Goal: Check status: Check status

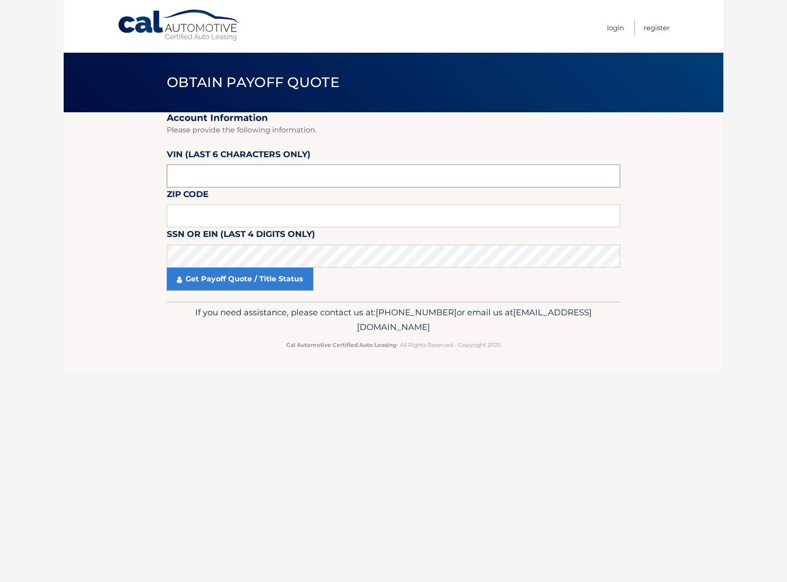
click at [226, 178] on input "text" at bounding box center [394, 175] width 454 height 23
click at [300, 180] on input "text" at bounding box center [394, 175] width 454 height 23
paste input "612336"
type input "612336"
click at [224, 215] on input "text" at bounding box center [394, 215] width 454 height 23
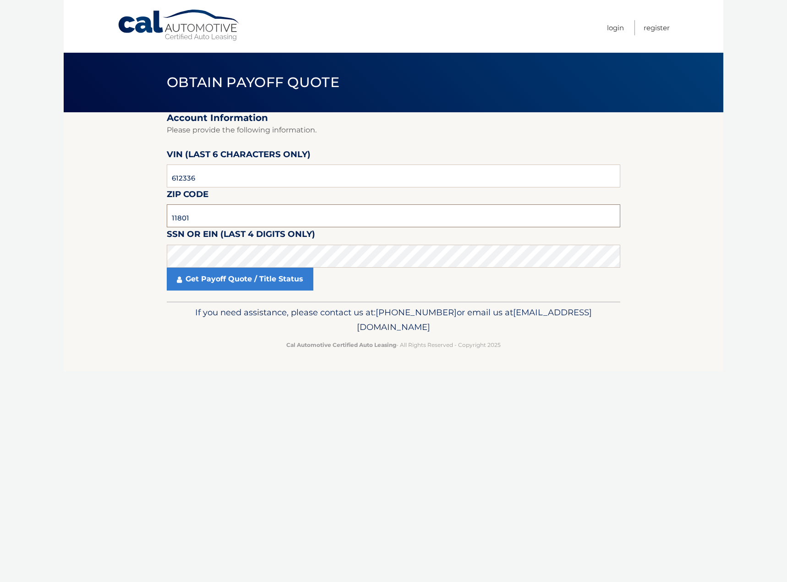
type input "11801"
click at [131, 230] on section "Account Information Please provide the following information. [PERSON_NAME] (la…" at bounding box center [394, 206] width 660 height 189
click at [223, 273] on link "Get Payoff Quote / Title Status" at bounding box center [240, 279] width 147 height 23
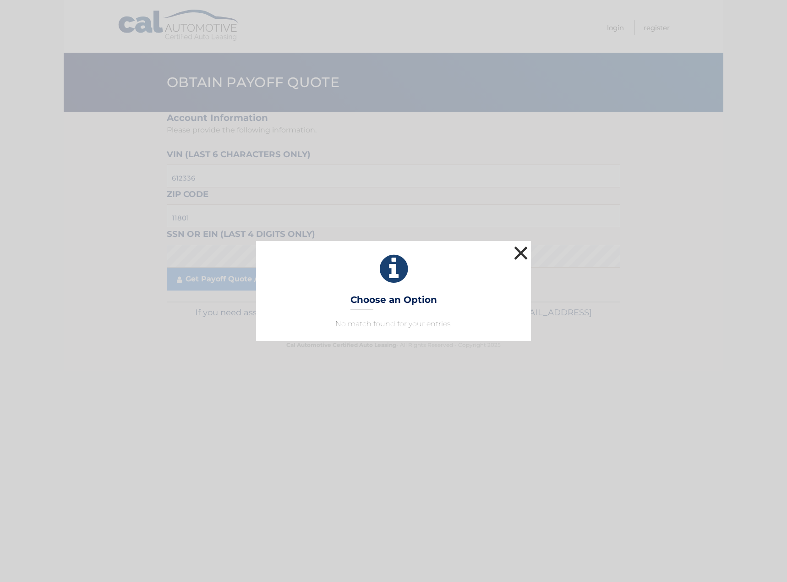
click at [521, 253] on button "×" at bounding box center [521, 253] width 18 height 18
